Goal: Transaction & Acquisition: Purchase product/service

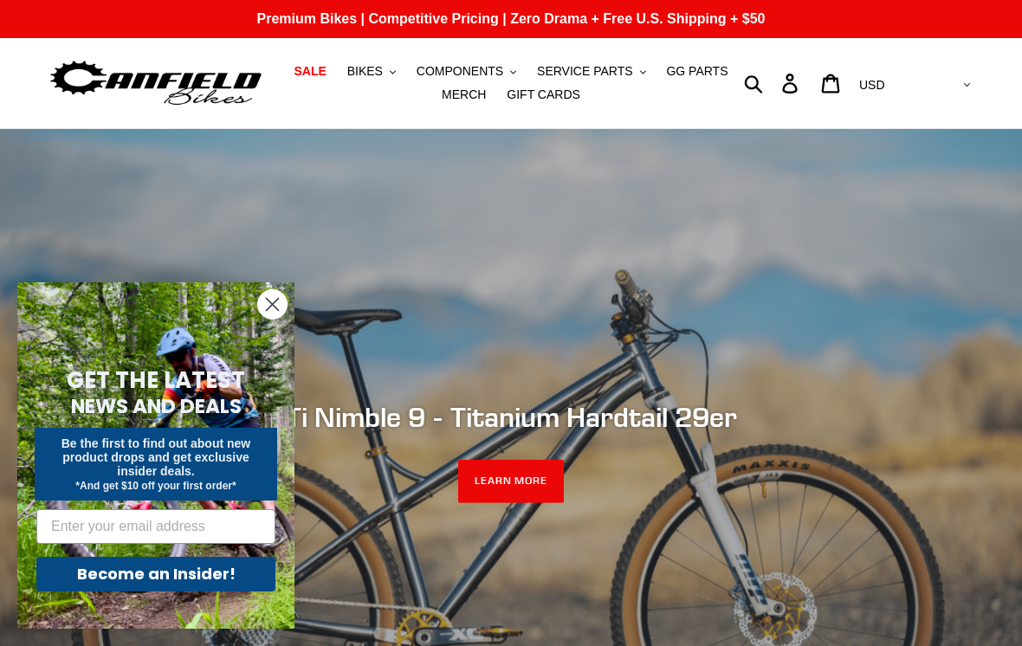
click at [377, 79] on span "BIKES" at bounding box center [365, 71] width 36 height 15
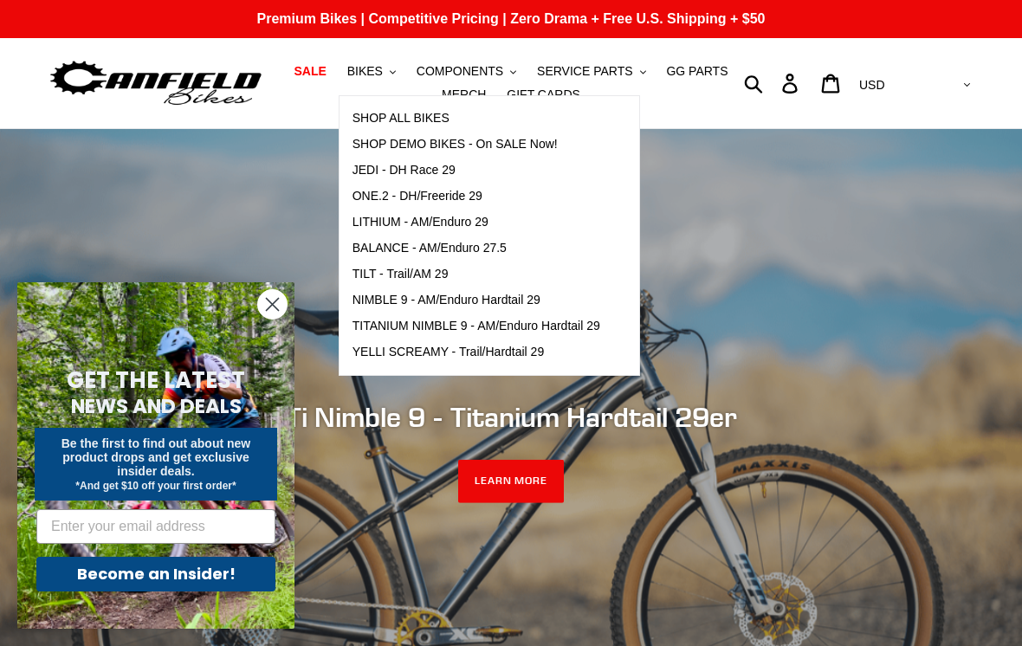
click at [540, 298] on span "NIMBLE 9 - AM/Enduro Hardtail 29" at bounding box center [447, 300] width 188 height 15
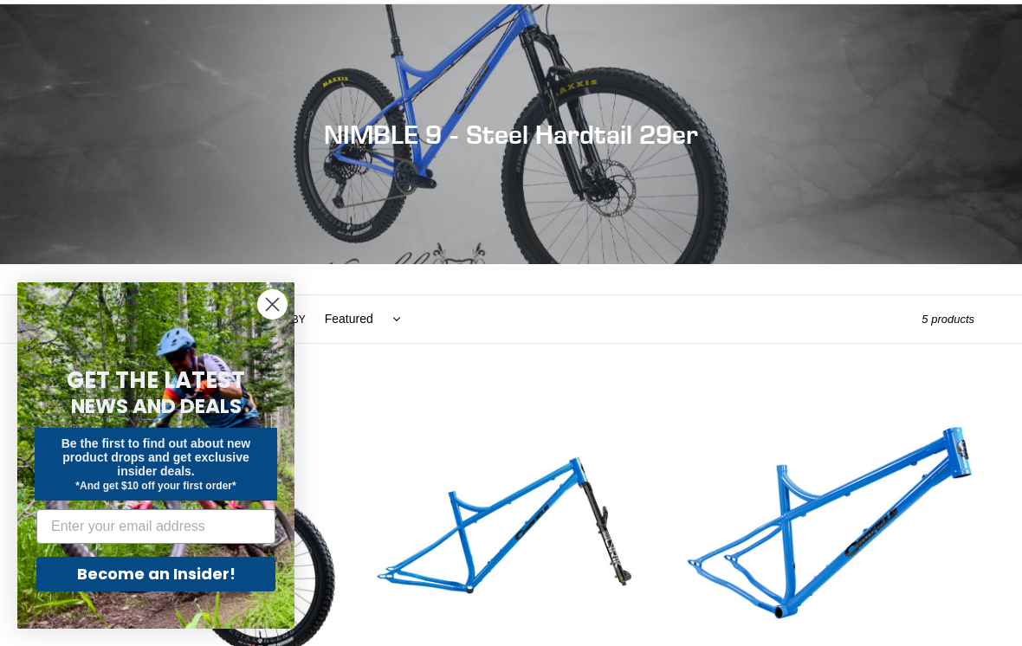
scroll to position [488, 0]
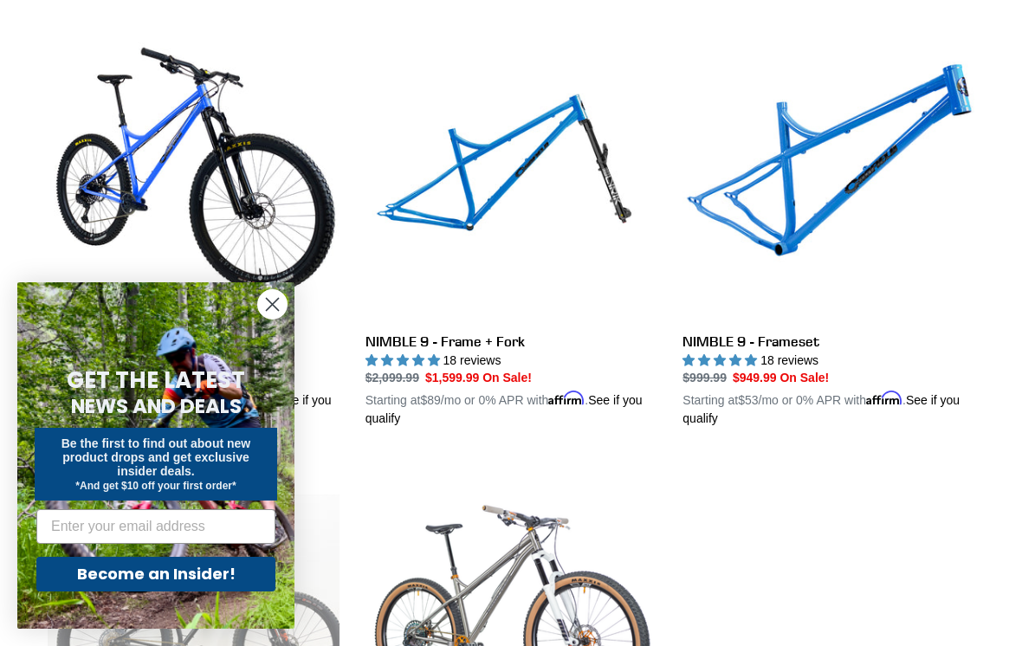
click at [282, 319] on circle "Close dialog" at bounding box center [272, 304] width 29 height 29
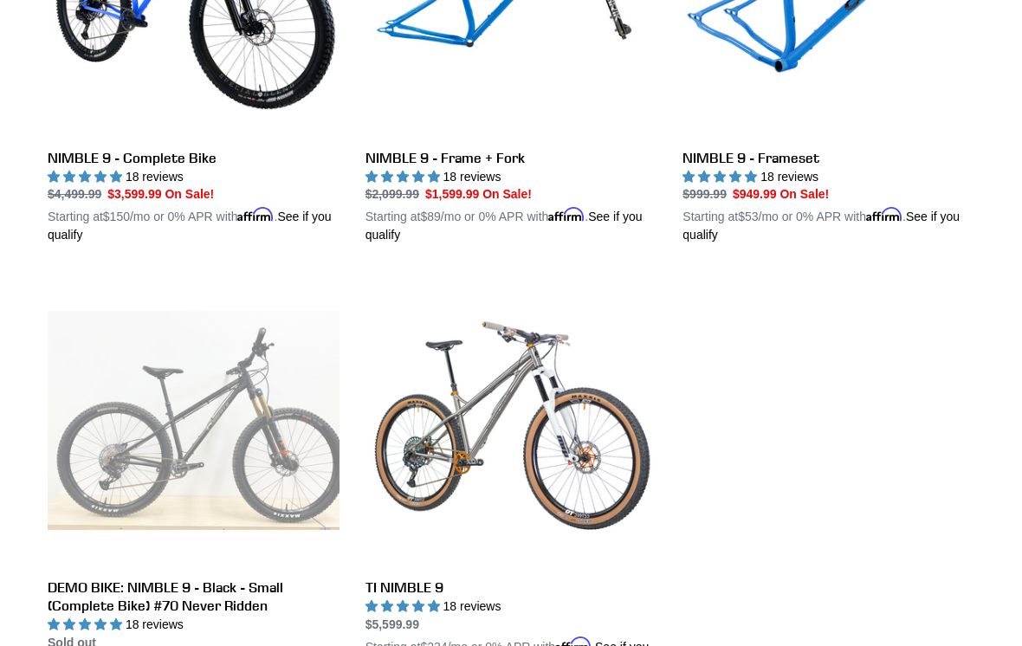
scroll to position [671, 0]
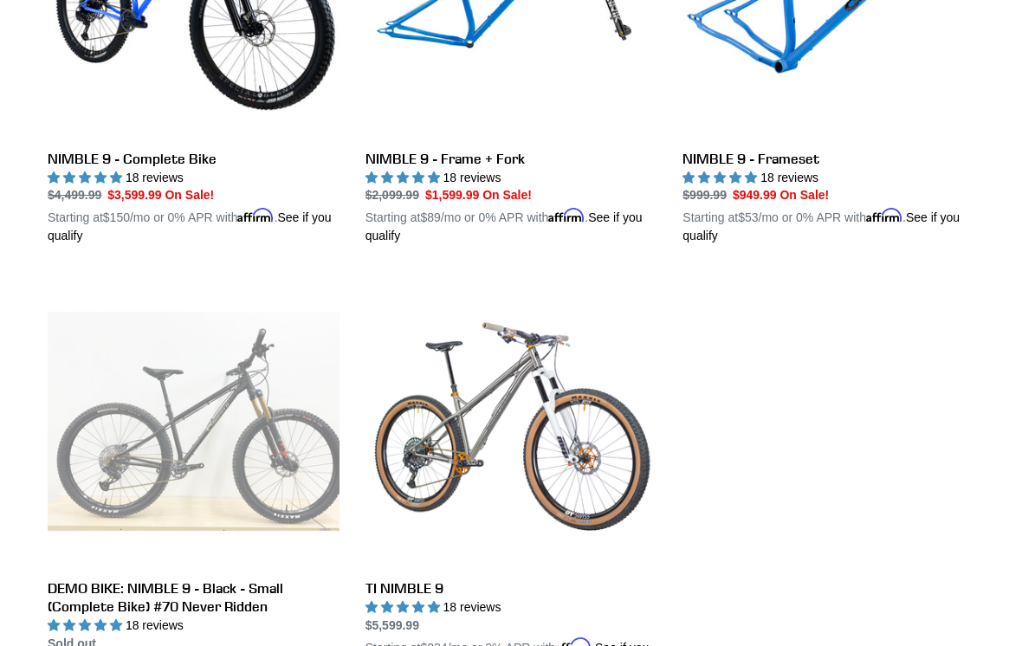
click at [75, 159] on link "NIMBLE 9 - Complete Bike" at bounding box center [194, 45] width 292 height 399
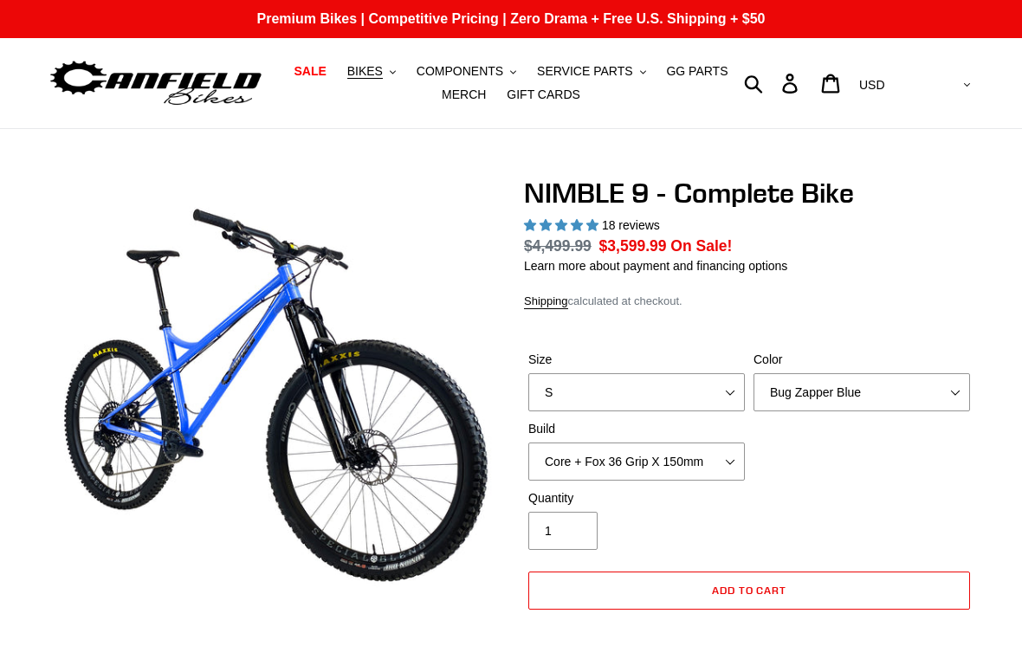
select select "highest-rating"
click at [706, 407] on select "S M L XL" at bounding box center [637, 392] width 217 height 38
select select "L"
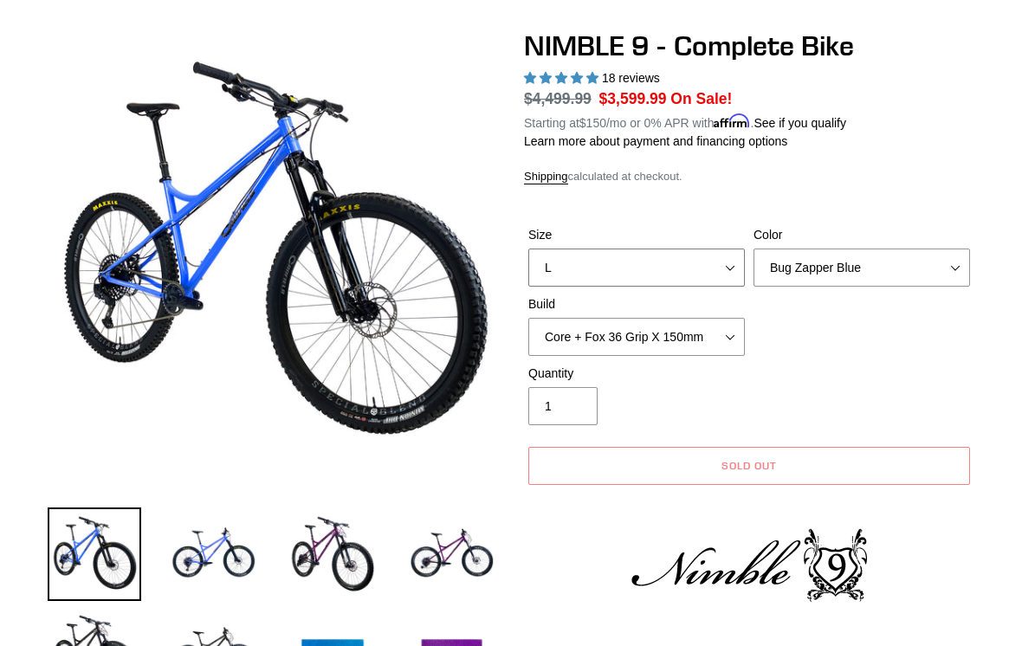
scroll to position [147, 0]
click at [879, 268] on select "Bug Zapper Blue Purple Haze - Sold Out Galaxy Black" at bounding box center [862, 268] width 217 height 38
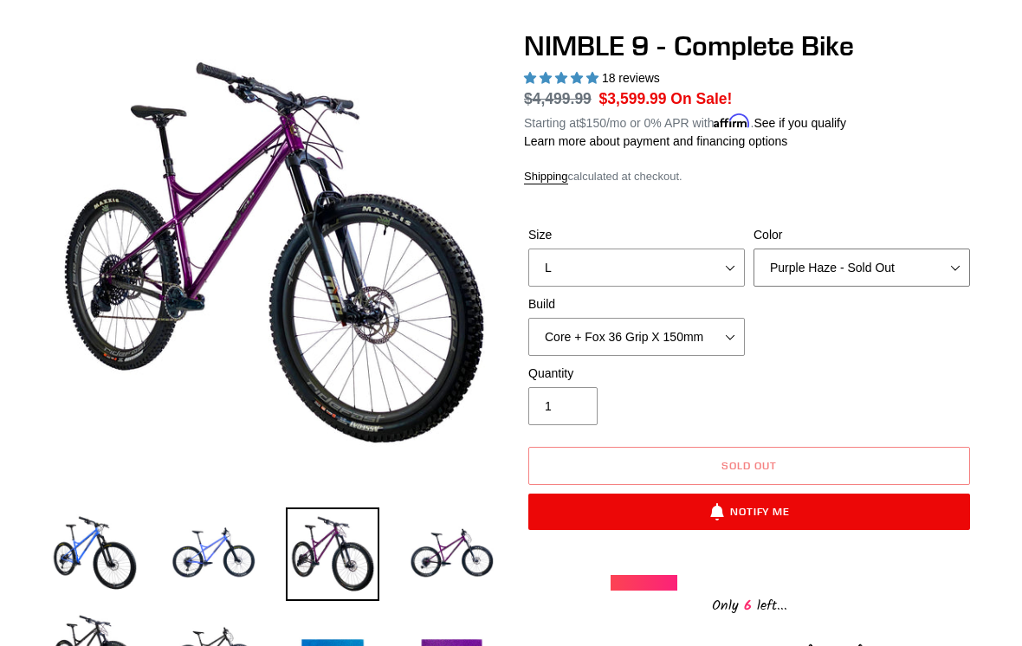
click at [904, 265] on select "Bug Zapper Blue Purple Haze - Sold Out Galaxy Black" at bounding box center [862, 268] width 217 height 38
select select "Galaxy Black"
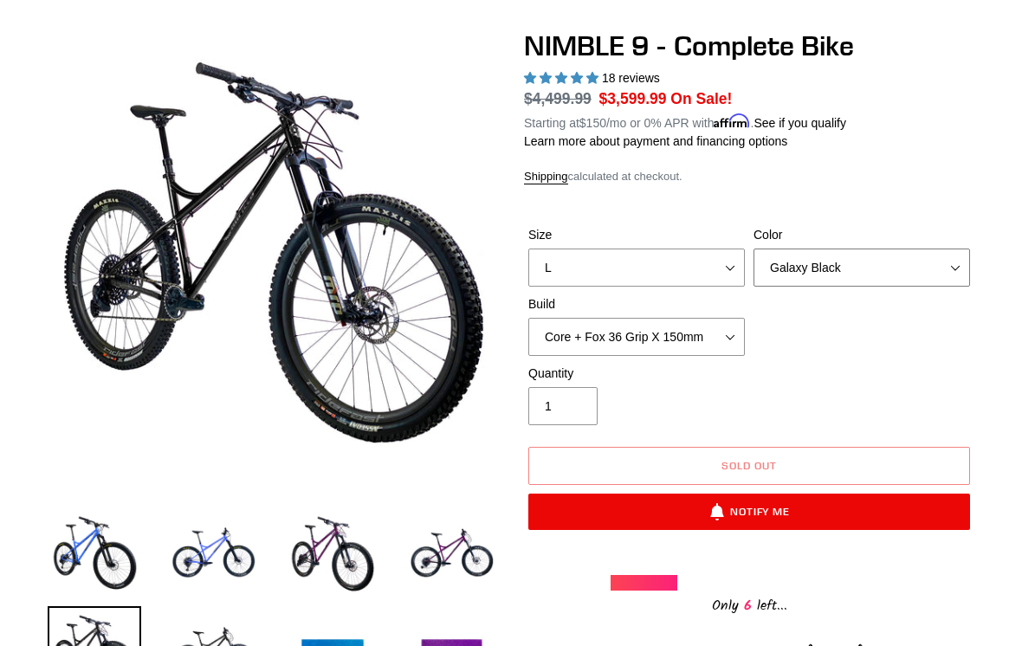
click at [901, 282] on select "Bug Zapper Blue Purple Haze - Sold Out Galaxy Black" at bounding box center [862, 268] width 217 height 38
click at [721, 336] on select "Core + Fox 36 Grip X 150mm Pro + Fox 36 Grip X 150mm Core + RockShox Lyrik Ulti…" at bounding box center [637, 337] width 217 height 38
select select "Pro + Fox 36 Grip X 150mm"
click at [905, 280] on select "Bug Zapper Blue Purple Haze - Sold Out Galaxy Black" at bounding box center [862, 268] width 217 height 38
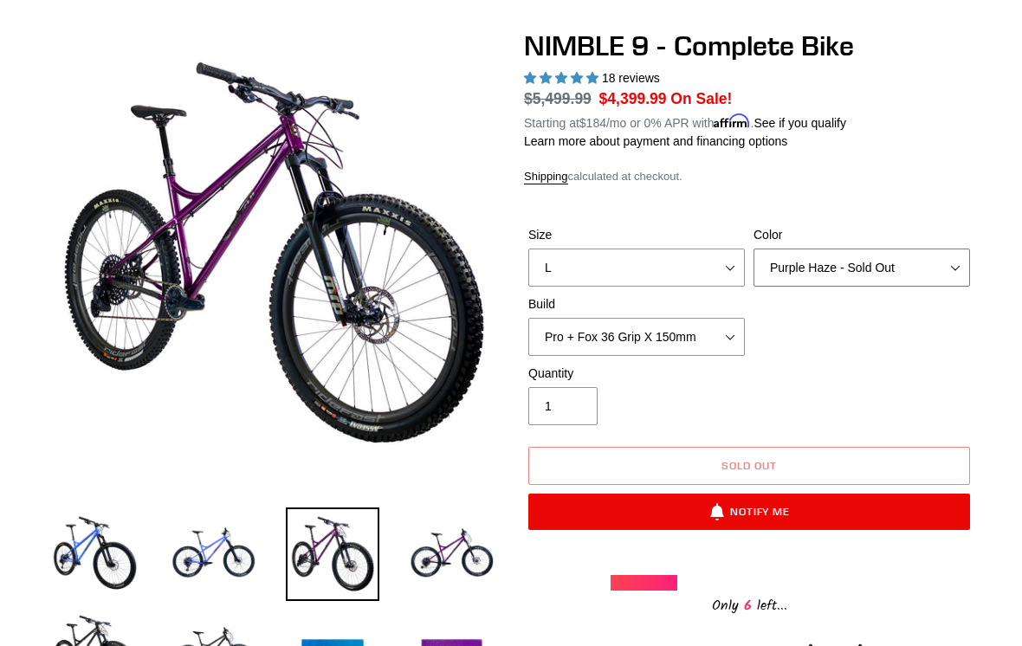
click at [845, 266] on select "Bug Zapper Blue Purple Haze - Sold Out Galaxy Black" at bounding box center [862, 268] width 217 height 38
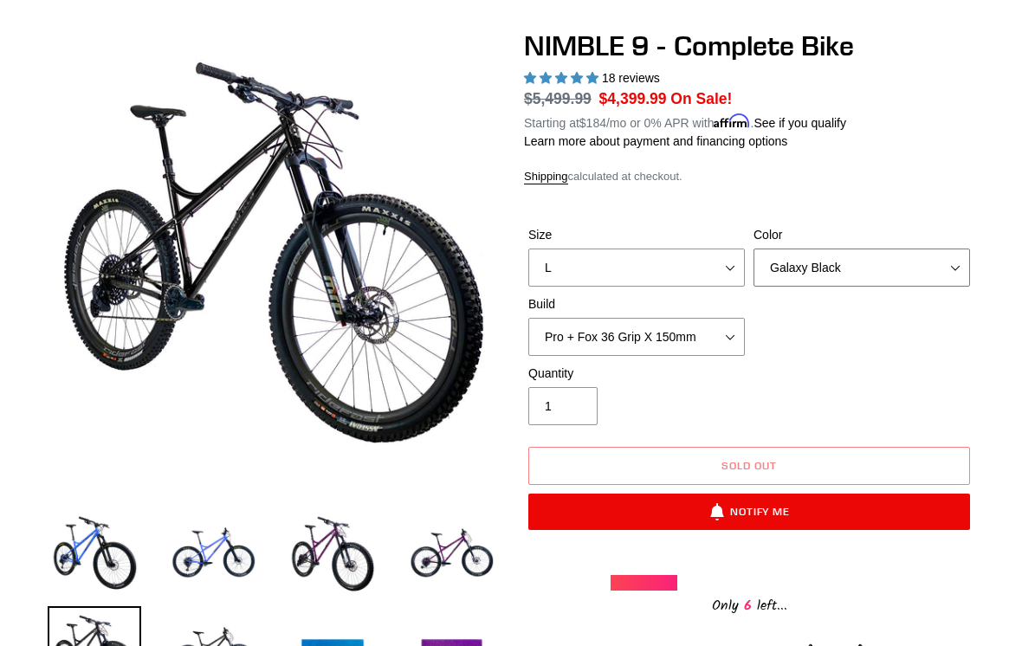
click at [860, 273] on select "Bug Zapper Blue Purple Haze - Sold Out Galaxy Black" at bounding box center [862, 268] width 217 height 38
select select "Purple Haze - Sold Out"
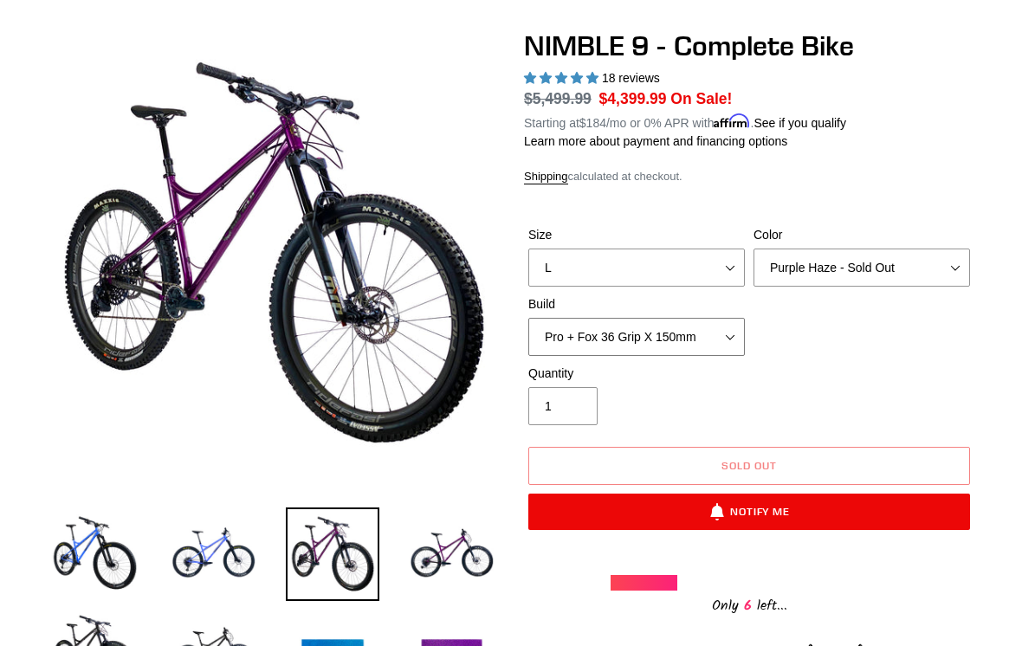
click at [725, 337] on select "Core + Fox 36 Grip X 150mm Pro + Fox 36 Grip X 150mm Core + RockShox Lyrik Ulti…" at bounding box center [637, 337] width 217 height 38
click at [721, 327] on select "Core + Fox 36 Grip X 150mm Pro + Fox 36 Grip X 150mm Core + RockShox Lyrik Ulti…" at bounding box center [637, 337] width 217 height 38
select select "Core + Fox 36 Grip X 150mm"
